Goal: Information Seeking & Learning: Learn about a topic

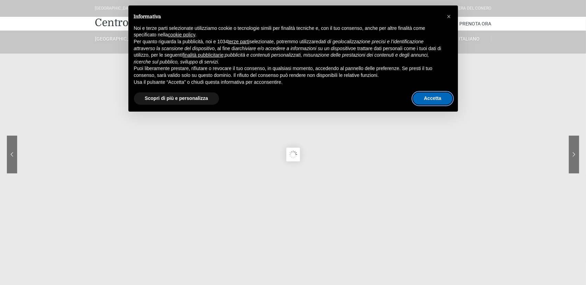
click at [439, 98] on button "Accetta" at bounding box center [433, 98] width 40 height 12
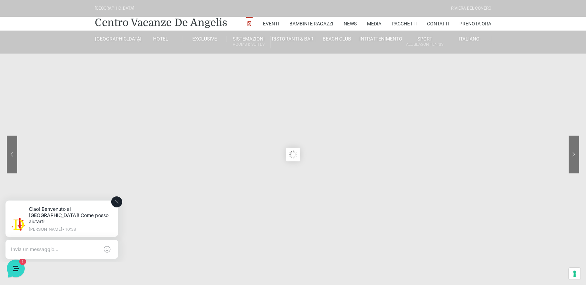
click at [118, 200] on icon at bounding box center [116, 201] width 5 height 5
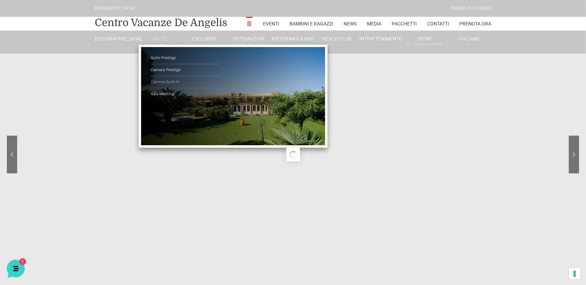
click at [161, 81] on link "Camera Suite H" at bounding box center [185, 82] width 69 height 12
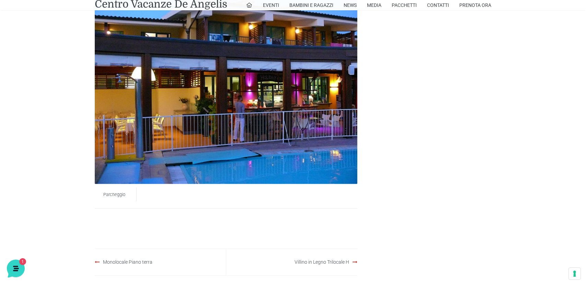
scroll to position [378, 0]
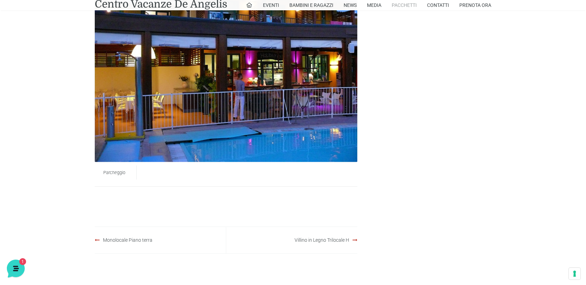
click at [411, 6] on link "Pacchetti" at bounding box center [404, 5] width 25 height 10
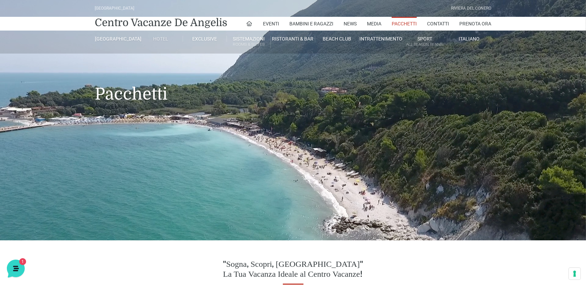
click at [162, 38] on link "Hotel" at bounding box center [161, 39] width 44 height 6
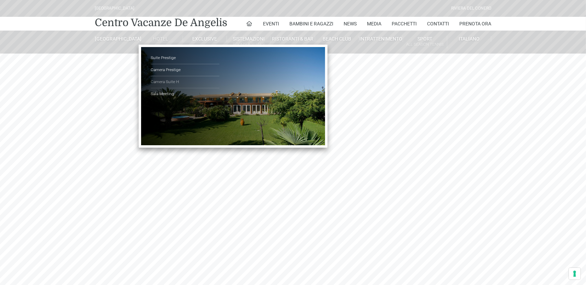
click at [171, 80] on link "Camera Suite H" at bounding box center [185, 82] width 69 height 12
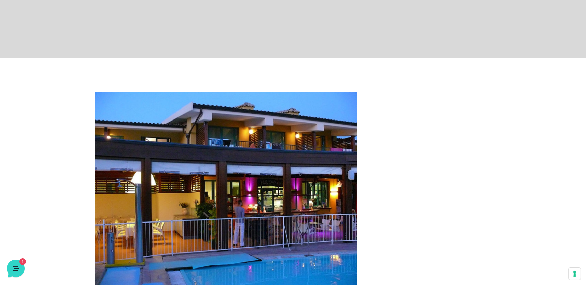
scroll to position [250, 0]
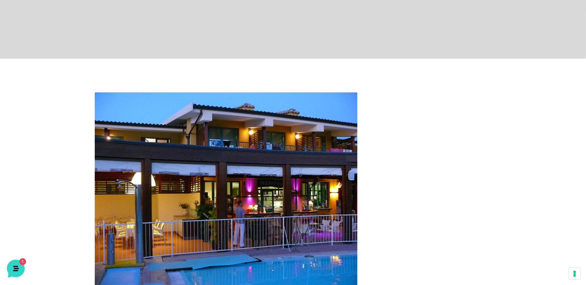
click at [214, 193] on img at bounding box center [226, 190] width 263 height 197
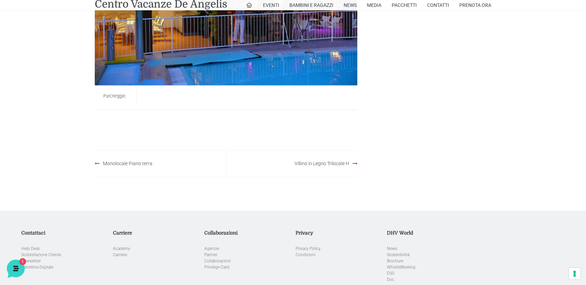
scroll to position [457, 0]
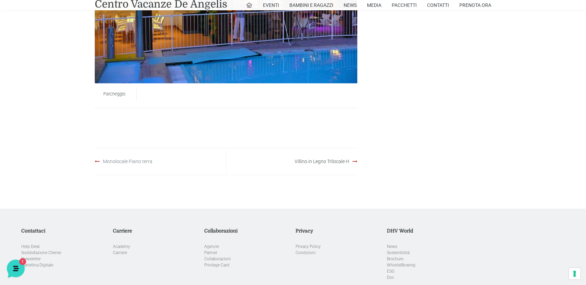
click at [125, 160] on link "Monolocale Piano terra" at bounding box center [127, 161] width 49 height 5
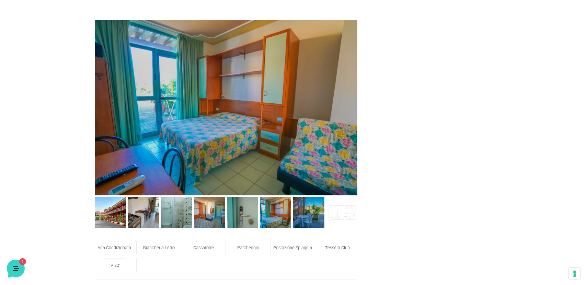
scroll to position [309, 0]
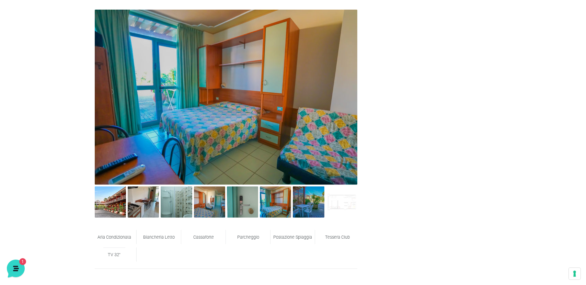
click at [354, 92] on img at bounding box center [226, 97] width 263 height 175
click at [103, 203] on img at bounding box center [110, 202] width 31 height 31
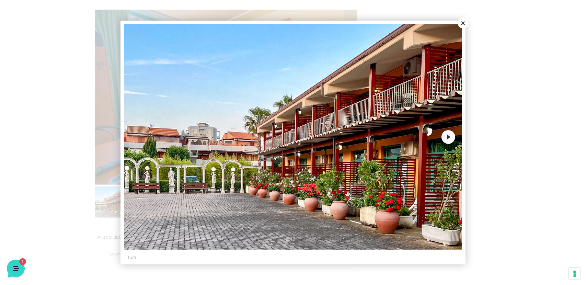
click at [450, 136] on button "Next" at bounding box center [449, 137] width 14 height 14
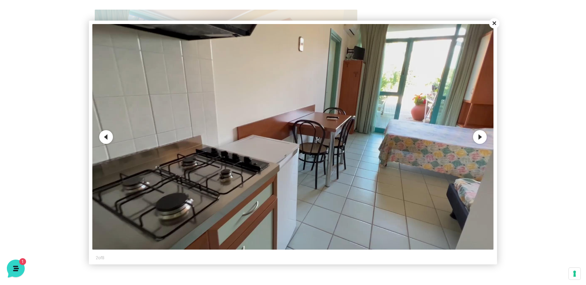
click at [481, 137] on button "Next" at bounding box center [480, 137] width 14 height 14
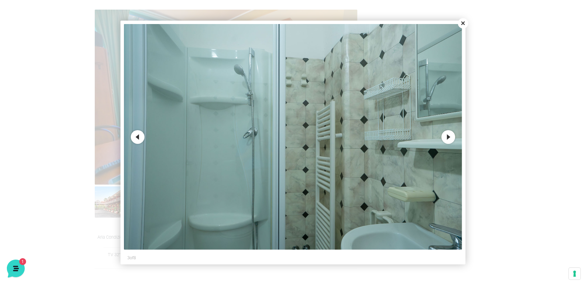
click at [445, 135] on button "Next" at bounding box center [449, 137] width 14 height 14
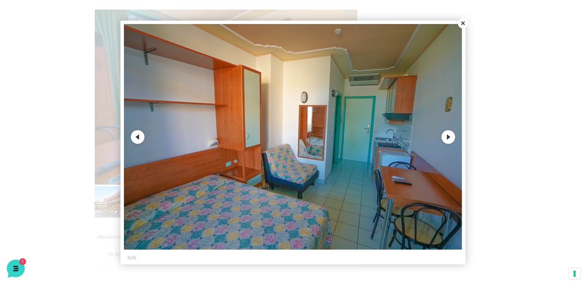
click at [449, 136] on button "Next" at bounding box center [449, 137] width 14 height 14
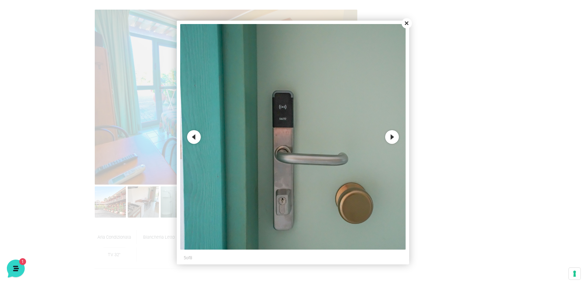
click at [395, 134] on button "Next" at bounding box center [392, 137] width 14 height 14
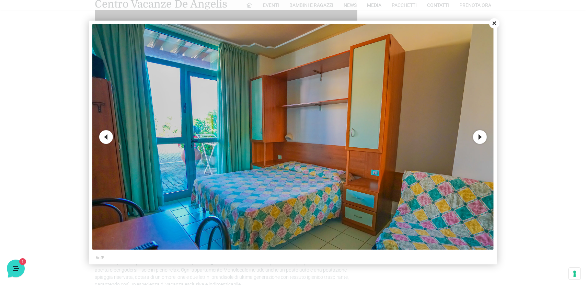
scroll to position [687, 0]
click at [493, 21] on button "Close" at bounding box center [495, 23] width 10 height 10
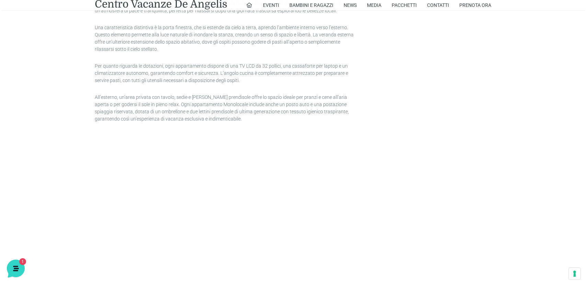
scroll to position [780, 0]
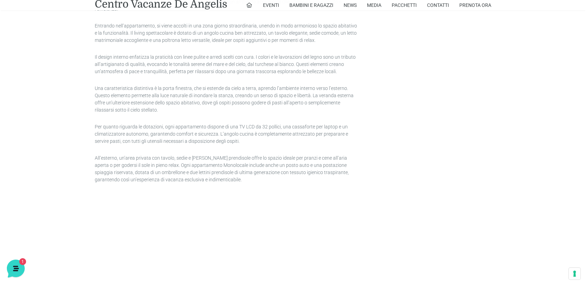
drag, startPoint x: 482, startPoint y: 92, endPoint x: 481, endPoint y: 102, distance: 10.0
click at [481, 95] on div "Aria Condizionata Biancheria Letto Cassaforte Parcheggio Postazione Spiaggia Te…" at bounding box center [293, 54] width 402 height 1031
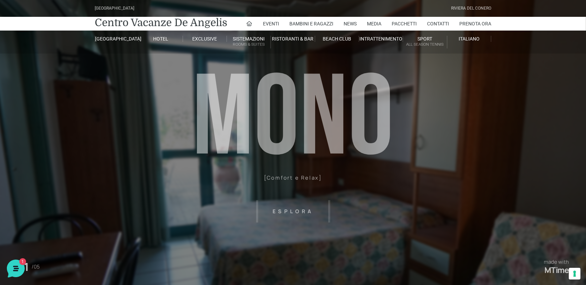
scroll to position [0, 0]
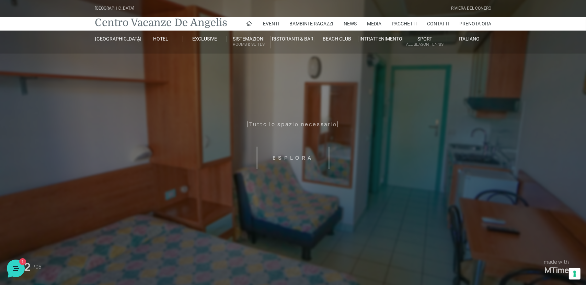
click at [145, 21] on link "Centro Vacanze De Angelis" at bounding box center [161, 23] width 133 height 14
